Goal: Transaction & Acquisition: Purchase product/service

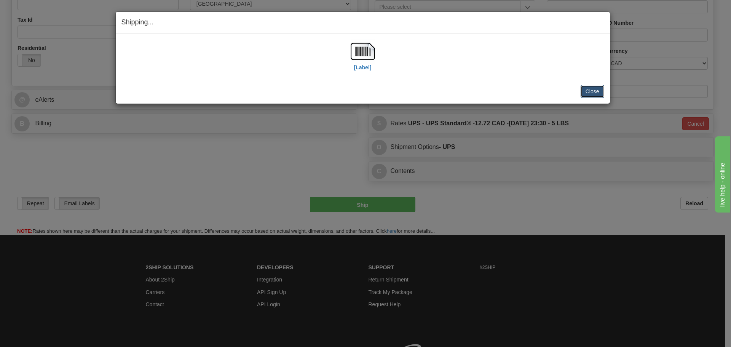
click at [595, 92] on button "Close" at bounding box center [593, 91] width 24 height 13
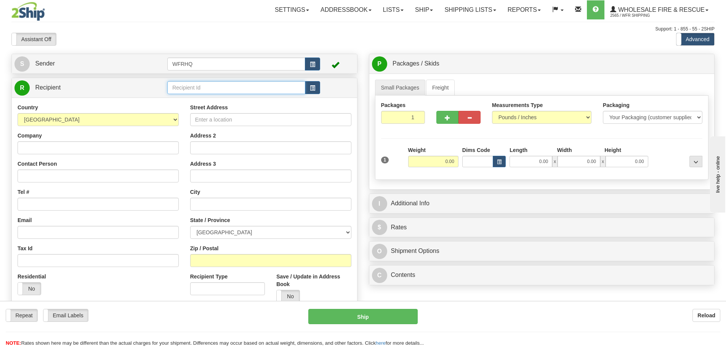
click at [226, 88] on input "text" at bounding box center [236, 87] width 138 height 13
click at [195, 100] on div "BLAC4401" at bounding box center [235, 99] width 131 height 8
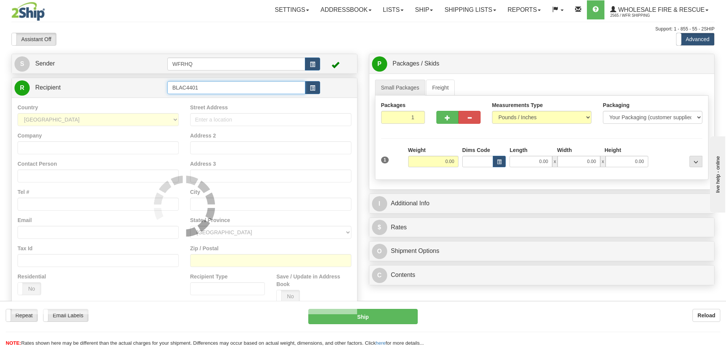
type input "BLAC4401"
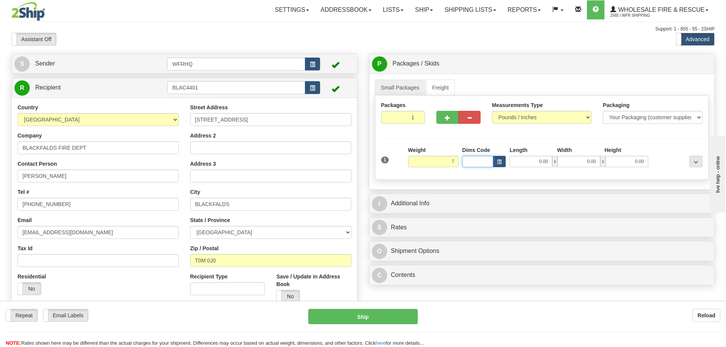
type input "7.00"
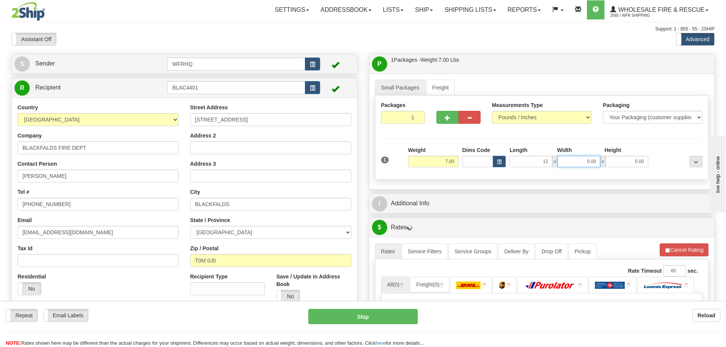
type input "12.00"
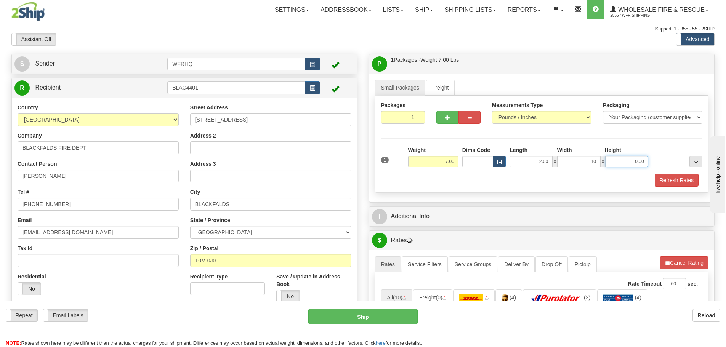
type input "10.00"
type input "13"
type input "13.00"
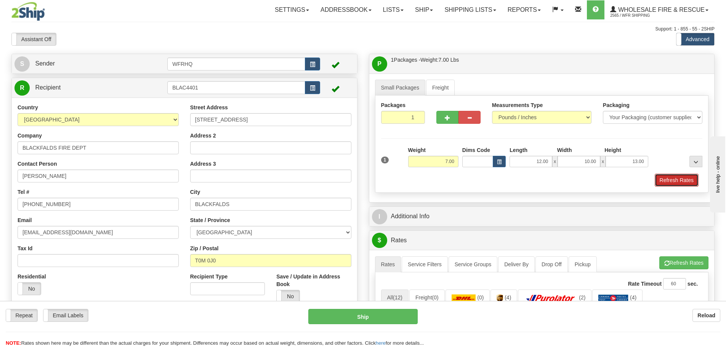
click at [673, 184] on button "Refresh Rates" at bounding box center [676, 180] width 44 height 13
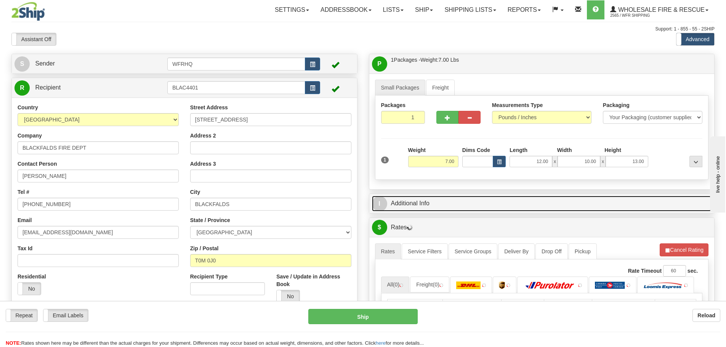
click at [440, 200] on link "I Additional Info" at bounding box center [542, 204] width 340 height 16
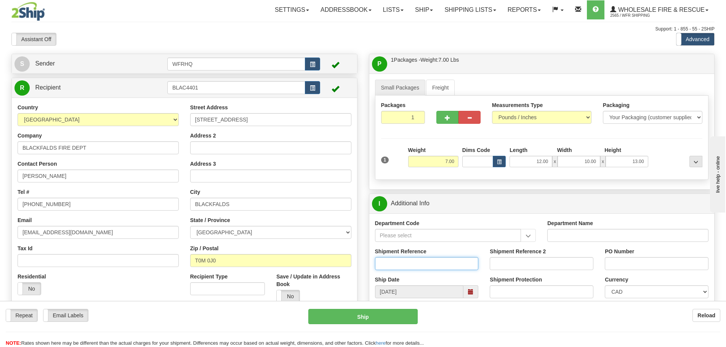
drag, startPoint x: 411, startPoint y: 264, endPoint x: 416, endPoint y: 260, distance: 6.6
click at [412, 262] on input "Shipment Reference" at bounding box center [427, 263] width 104 height 13
type input "S43798-28797"
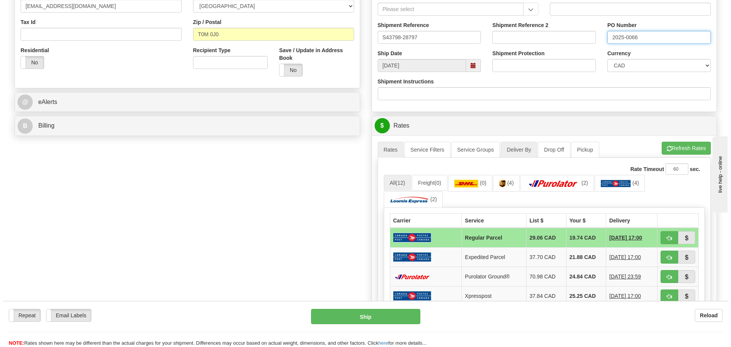
scroll to position [229, 0]
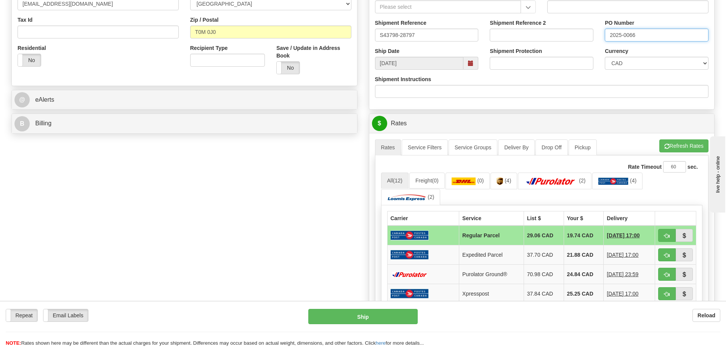
type input "2025-0066"
click at [676, 137] on div "A change has been made which could impact your rate estimate. To ensure the est…" at bounding box center [541, 272] width 345 height 278
click at [675, 144] on button "Refresh Rates" at bounding box center [683, 145] width 49 height 13
click at [666, 271] on button "button" at bounding box center [667, 274] width 18 height 13
type input "260"
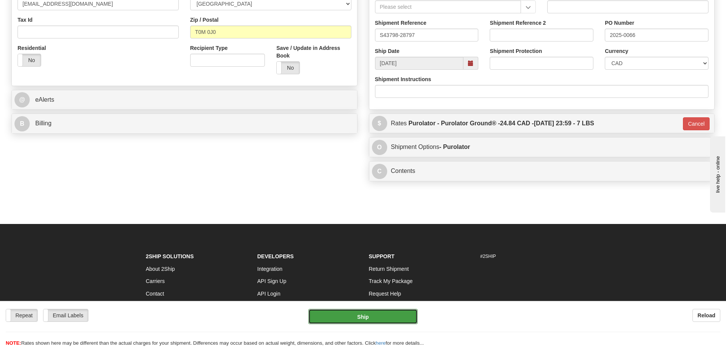
click at [372, 315] on button "Ship" at bounding box center [362, 316] width 109 height 15
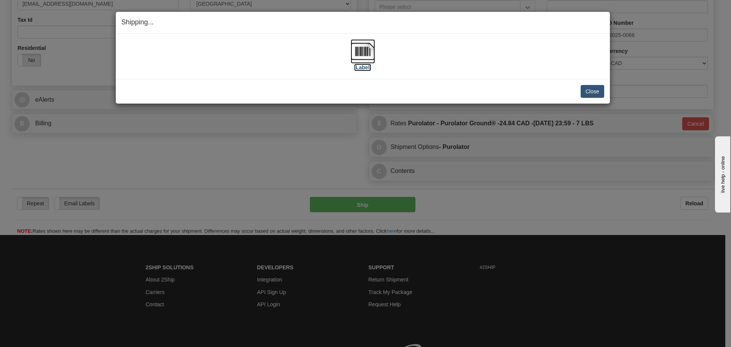
click at [358, 54] on img at bounding box center [363, 51] width 24 height 24
click at [591, 89] on button "Close" at bounding box center [593, 91] width 24 height 13
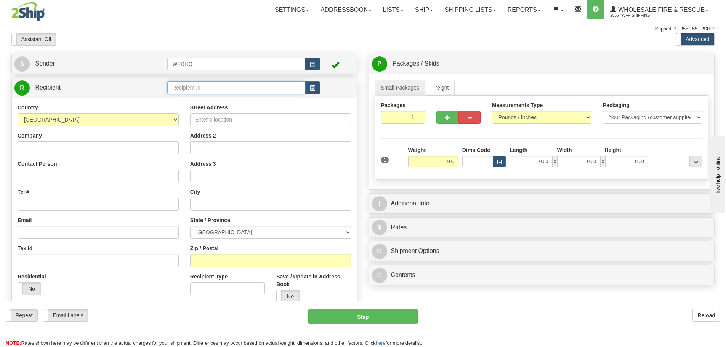
click at [256, 90] on input "text" at bounding box center [236, 87] width 138 height 13
click at [225, 98] on div "ABCF800M" at bounding box center [235, 99] width 131 height 8
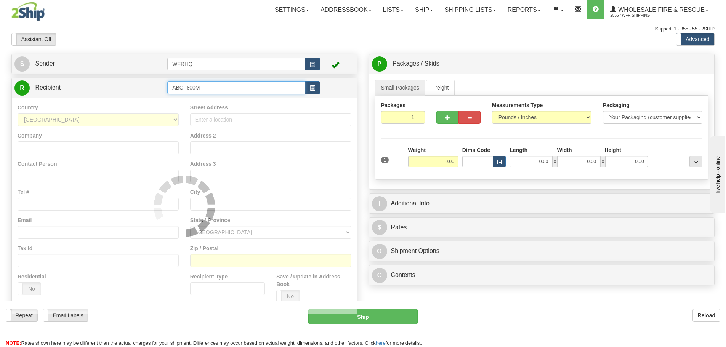
type input "ABCF800M"
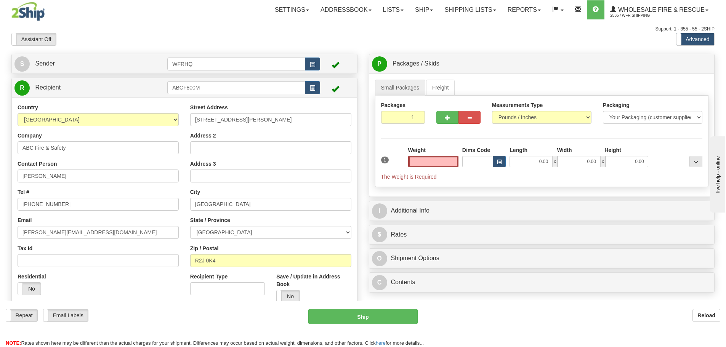
type input "0.00"
paste input "Hope Carvaja"
drag, startPoint x: 38, startPoint y: 178, endPoint x: 11, endPoint y: 178, distance: 26.3
click at [12, 178] on div "Country AFGHANISTAN ALAND ISLANDS ALBANIA ALGERIA AMERICAN SAMOA ANDORRA ANGOLA…" at bounding box center [98, 202] width 173 height 197
type input "Hope Carvajal"
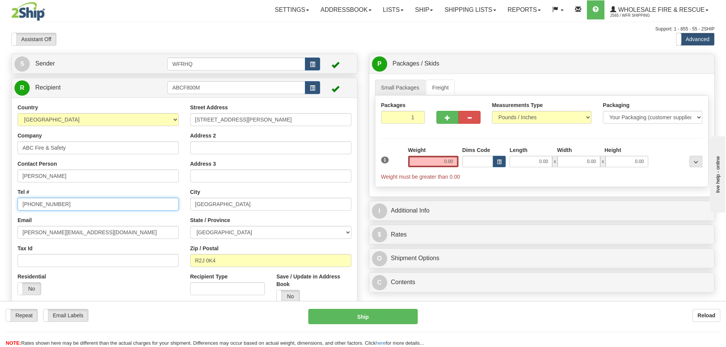
drag, startPoint x: 63, startPoint y: 205, endPoint x: -4, endPoint y: 204, distance: 66.7
click at [0, 204] on html "Training Course Close Toggle navigation Settings Shipping Preferences New Sende…" at bounding box center [363, 173] width 726 height 347
paste input "560-2644"
type input "204-560-2644"
drag, startPoint x: 36, startPoint y: 232, endPoint x: 0, endPoint y: 229, distance: 36.3
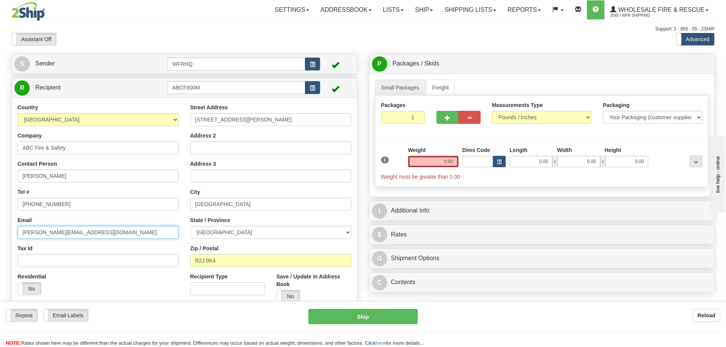
click at [0, 229] on div "Toggle navigation Settings Shipping Preferences Fields Preferences New" at bounding box center [363, 202] width 726 height 405
type input "hope@abcfireandsafety.com"
click at [307, 101] on div "Country AFGHANISTAN ALAND ISLANDS ALBANIA ALGERIA AMERICAN SAMOA ANDORRA ANGOLA…" at bounding box center [184, 206] width 345 height 217
click at [440, 157] on input "0.00" at bounding box center [433, 161] width 50 height 11
type input "2"
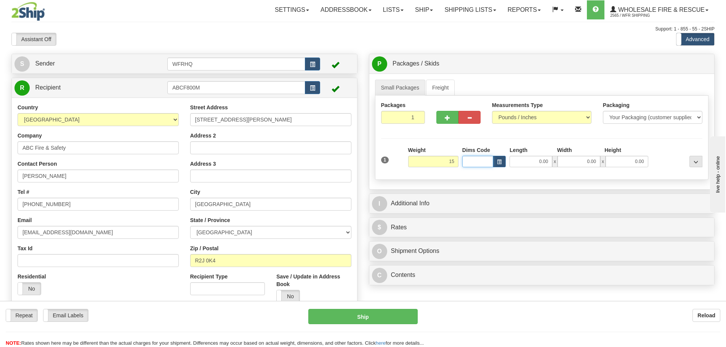
type input "15.00"
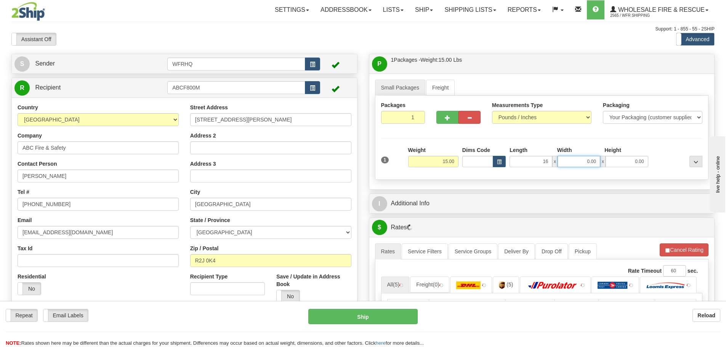
type input "16.00"
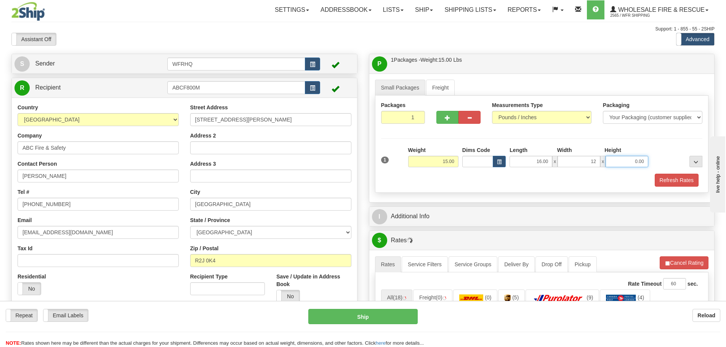
type input "12.00"
type input "7.00"
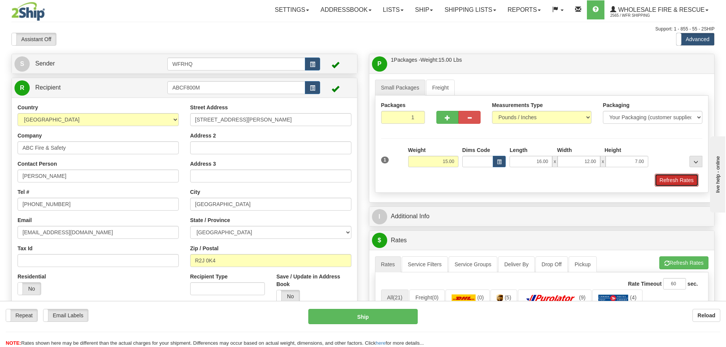
click at [680, 178] on button "Refresh Rates" at bounding box center [676, 180] width 44 height 13
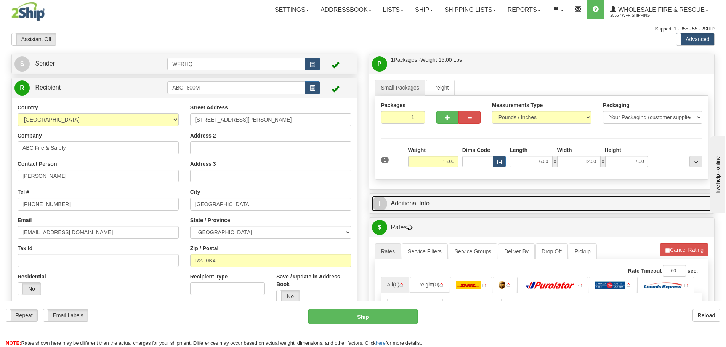
click at [527, 203] on link "I Additional Info" at bounding box center [542, 204] width 340 height 16
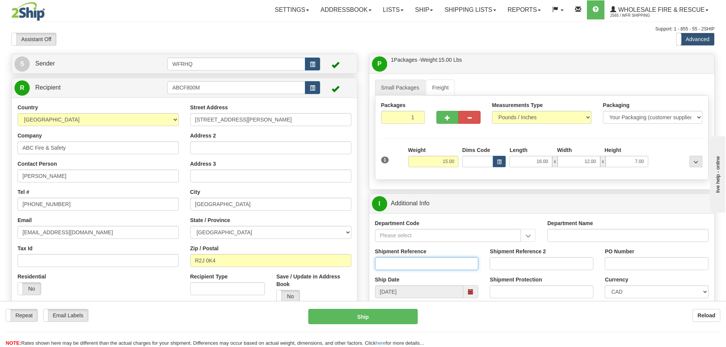
click at [387, 265] on input "Shipment Reference" at bounding box center [427, 263] width 104 height 13
type input "S44451-29303"
type input "7000024547"
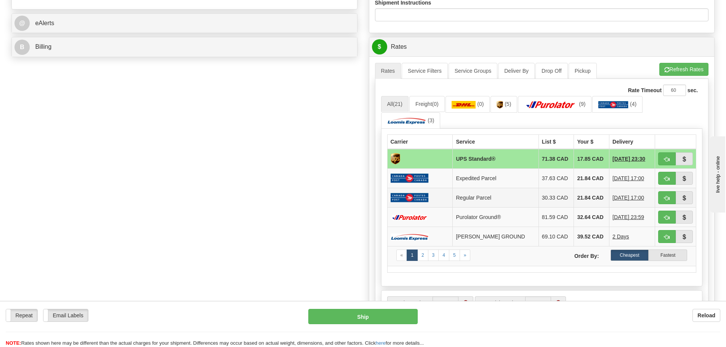
scroll to position [305, 0]
click at [669, 158] on button "button" at bounding box center [667, 159] width 18 height 13
type input "11"
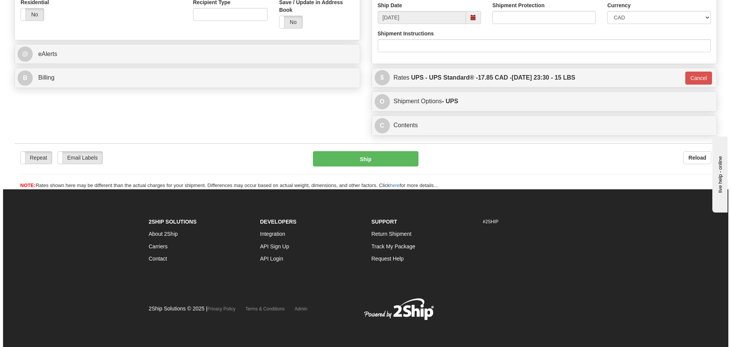
scroll to position [274, 0]
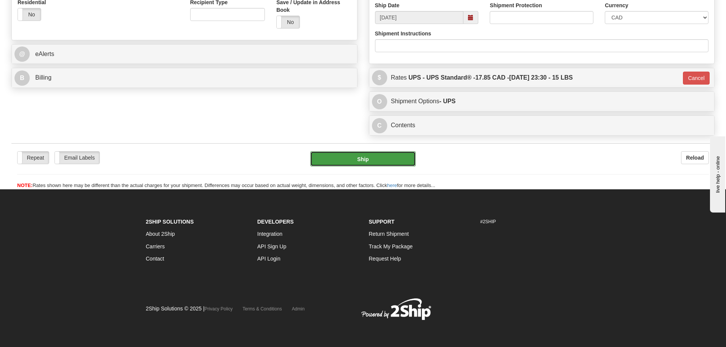
click at [374, 161] on button "Ship" at bounding box center [363, 158] width 106 height 15
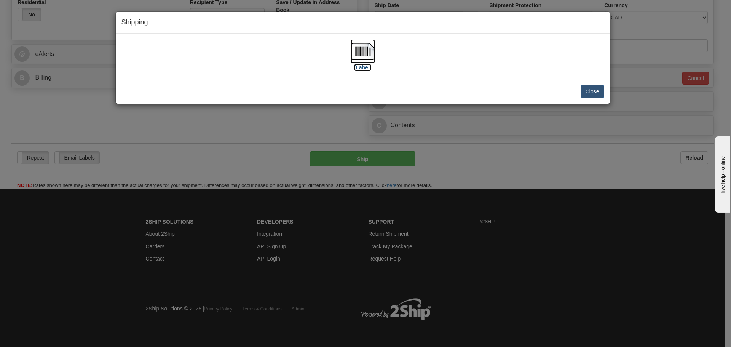
click at [362, 53] on img at bounding box center [363, 51] width 24 height 24
click at [336, 94] on div "Close Cancel" at bounding box center [363, 91] width 483 height 13
click at [587, 87] on button "Close" at bounding box center [593, 91] width 24 height 13
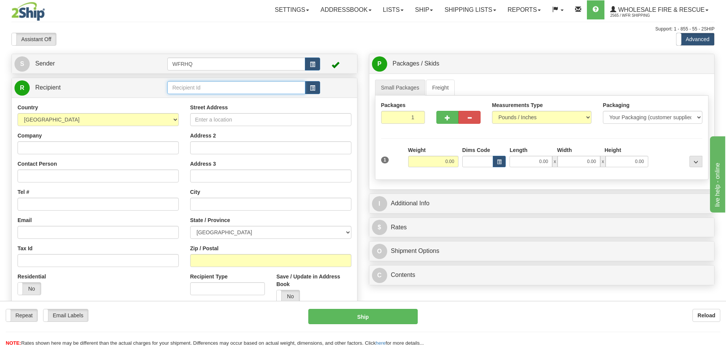
click at [226, 91] on input "text" at bounding box center [236, 87] width 138 height 13
click at [192, 102] on div "STUR9613" at bounding box center [235, 99] width 131 height 8
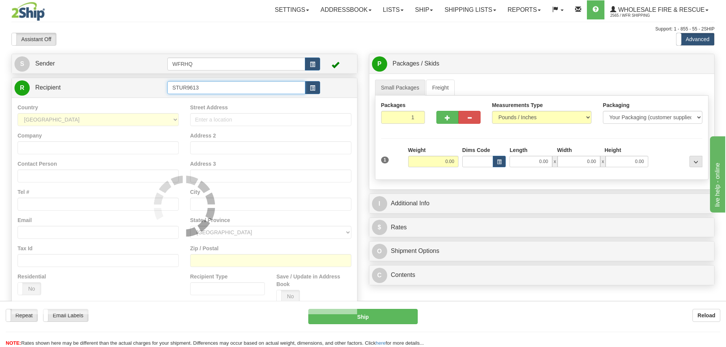
type input "STUR9613"
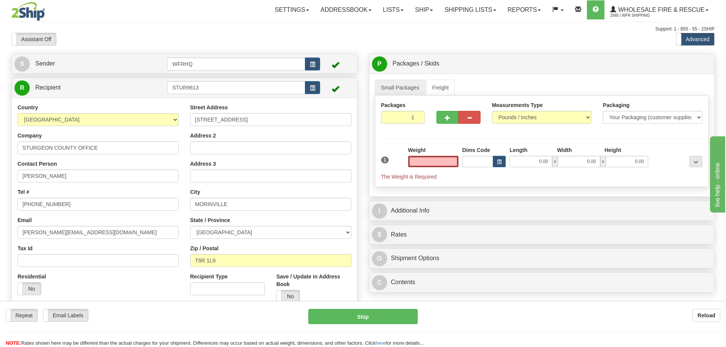
type input "0.00"
drag, startPoint x: 38, startPoint y: 179, endPoint x: -19, endPoint y: 179, distance: 57.1
click at [0, 179] on html "Training Course Close Toggle navigation Settings Shipping Preferences New Sende…" at bounding box center [363, 173] width 726 height 347
paste input "David MacSween"
type input "David MacSween"
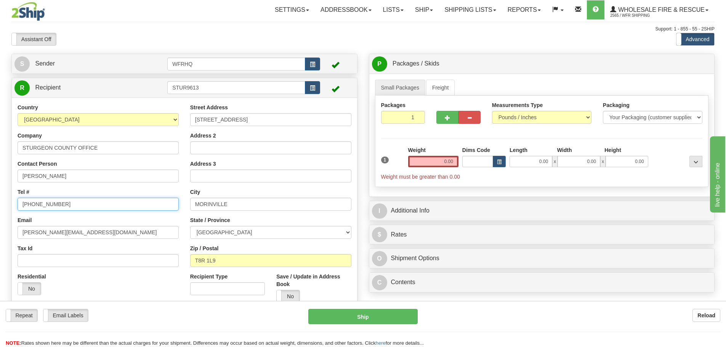
drag, startPoint x: -9, startPoint y: 205, endPoint x: -38, endPoint y: 203, distance: 29.8
click at [0, 203] on html "Training Course Close Toggle navigation Settings Shipping Preferences New Sende…" at bounding box center [363, 173] width 726 height 347
paste input "868-6728"
type input "780-868-6728"
drag, startPoint x: 33, startPoint y: 232, endPoint x: 8, endPoint y: 232, distance: 25.1
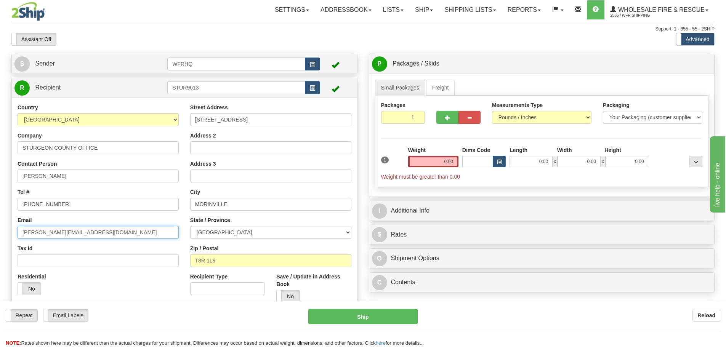
click at [8, 232] on div "S Sender WFRHQ" at bounding box center [184, 210] width 357 height 312
type input "dmacsween@sturgeoncounty.ca"
click at [430, 162] on input "0.00" at bounding box center [433, 161] width 50 height 11
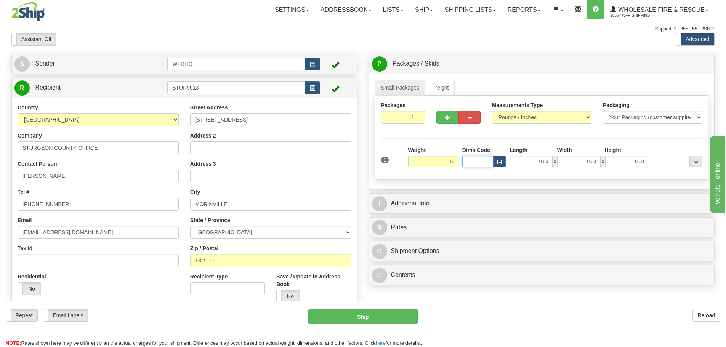
type input "15.00"
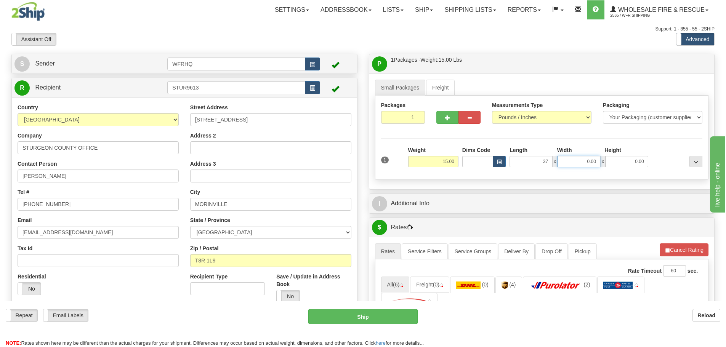
type input "37.00"
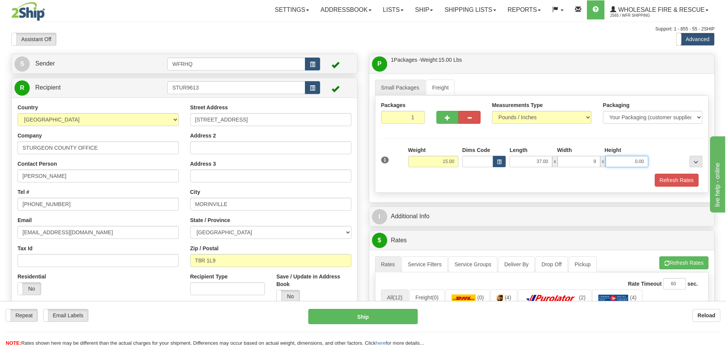
type input "9.00"
type input "3.00"
drag, startPoint x: 685, startPoint y: 182, endPoint x: 562, endPoint y: 194, distance: 123.6
click at [685, 182] on button "Refresh Rates" at bounding box center [676, 180] width 44 height 13
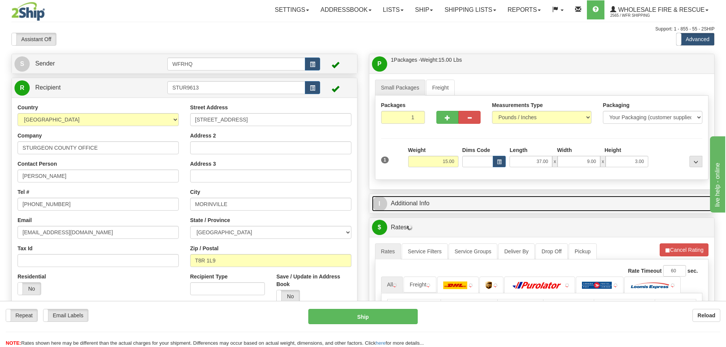
click at [528, 204] on link "I Additional Info" at bounding box center [542, 204] width 340 height 16
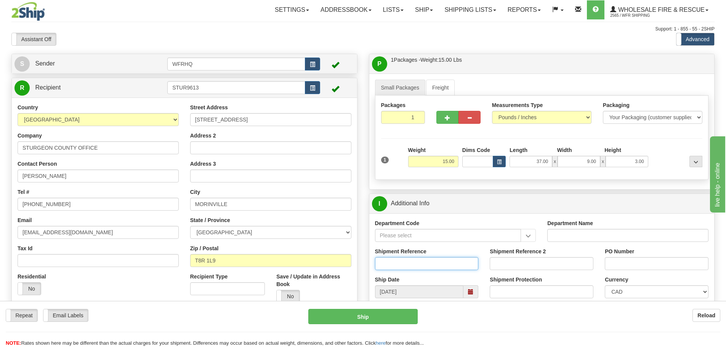
click at [384, 264] on input "Shipment Reference" at bounding box center [427, 263] width 104 height 13
type input "S45261-30251"
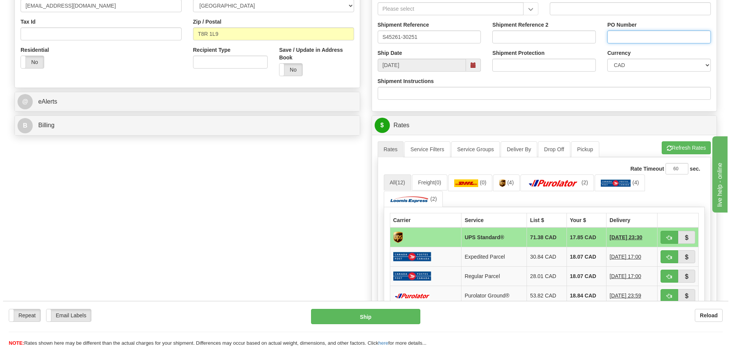
scroll to position [229, 0]
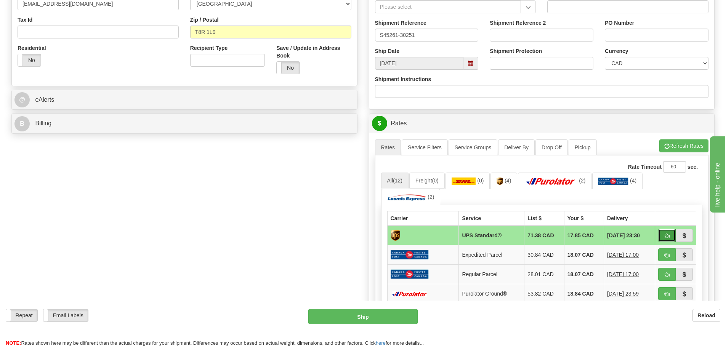
click at [663, 234] on button "button" at bounding box center [667, 235] width 18 height 13
type input "11"
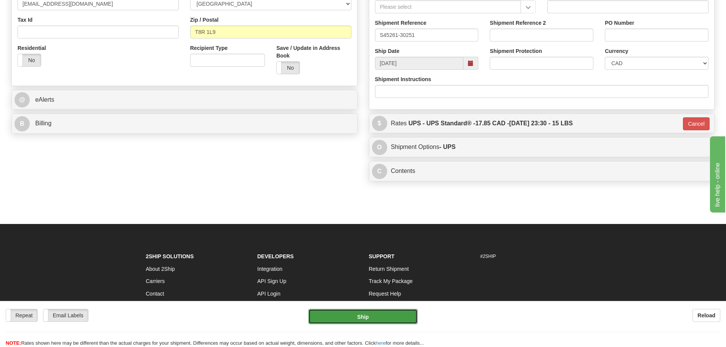
click at [376, 316] on button "Ship" at bounding box center [362, 316] width 109 height 15
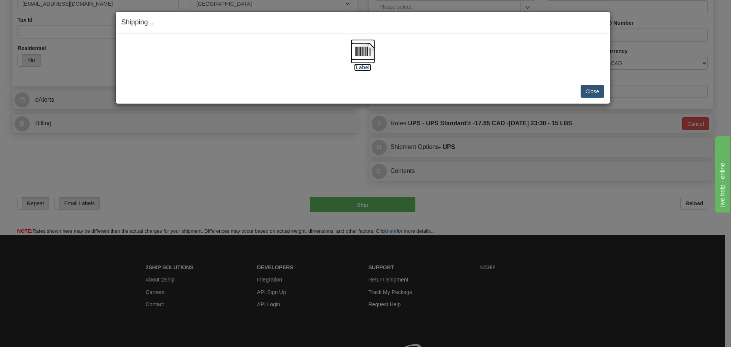
click at [367, 46] on img at bounding box center [363, 51] width 24 height 24
drag, startPoint x: 594, startPoint y: 92, endPoint x: 569, endPoint y: 91, distance: 24.8
click at [594, 91] on button "Close" at bounding box center [593, 91] width 24 height 13
